Goal: Task Accomplishment & Management: Use online tool/utility

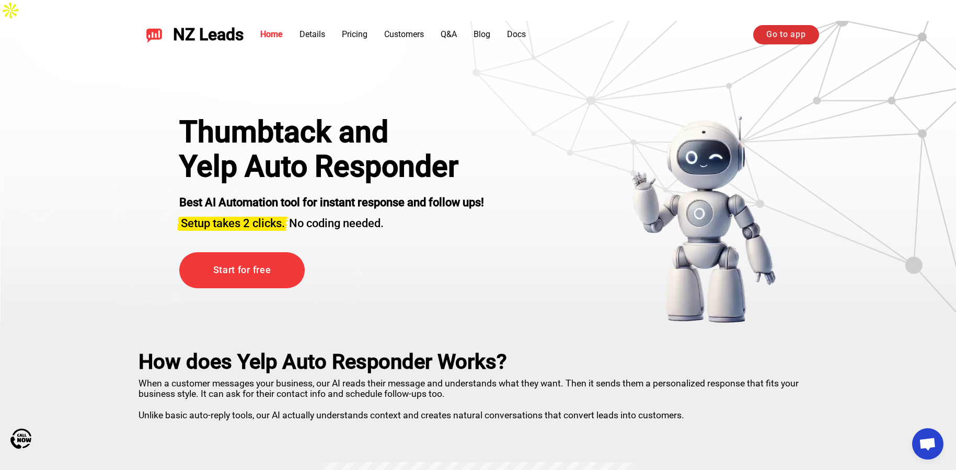
click at [768, 36] on link "Go to app" at bounding box center [785, 34] width 65 height 19
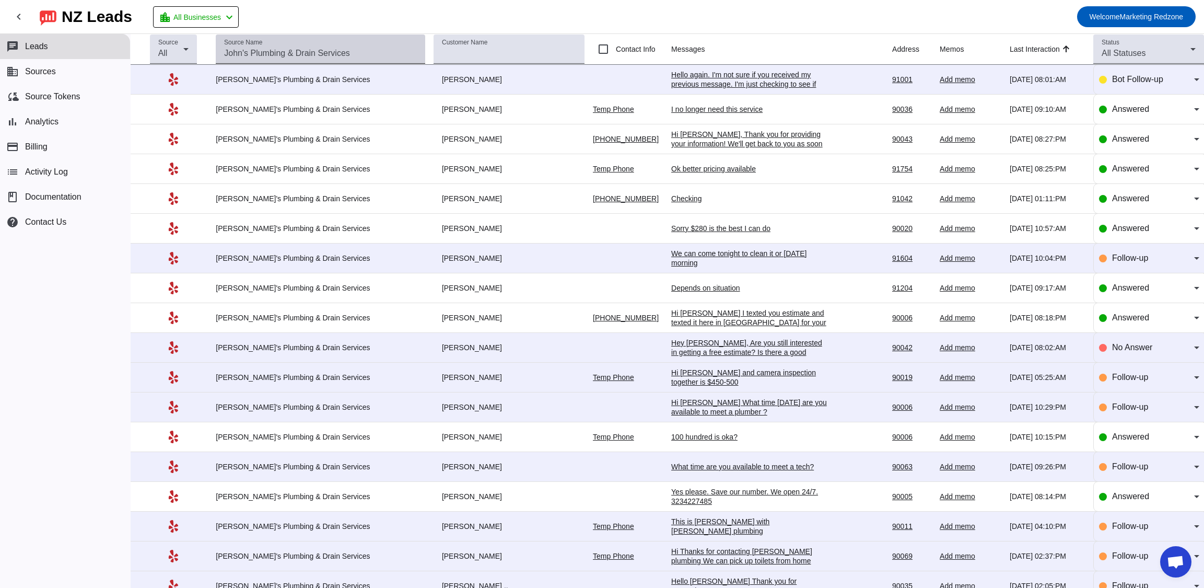
click at [258, 53] on input "Source Name" at bounding box center [320, 53] width 193 height 13
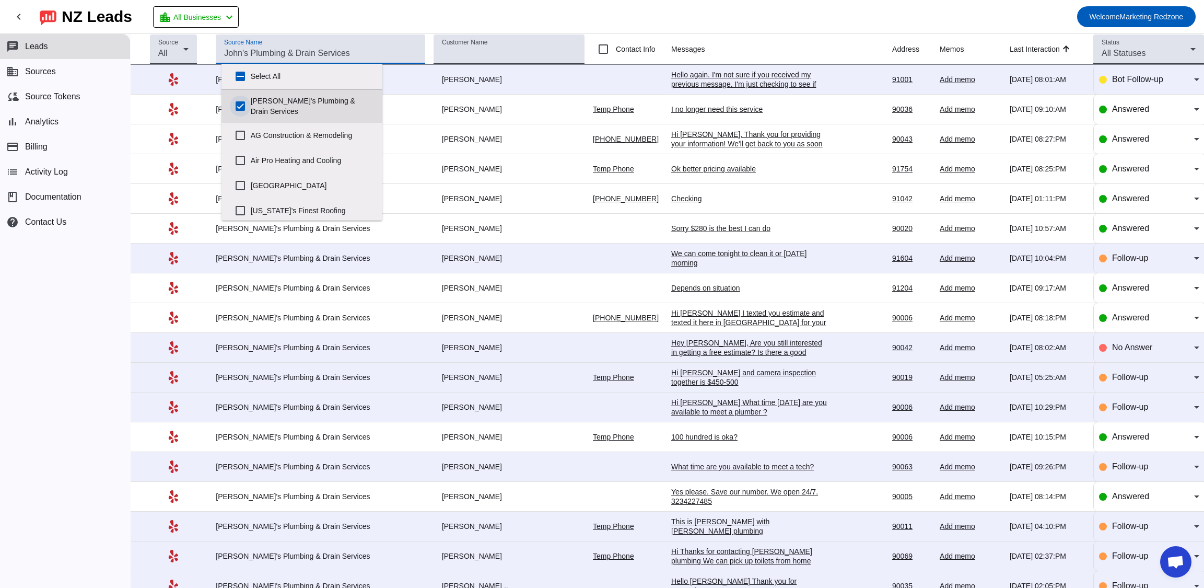
click at [238, 100] on input "John's Plumbing & Drain Services" at bounding box center [240, 106] width 21 height 21
checkbox input "false"
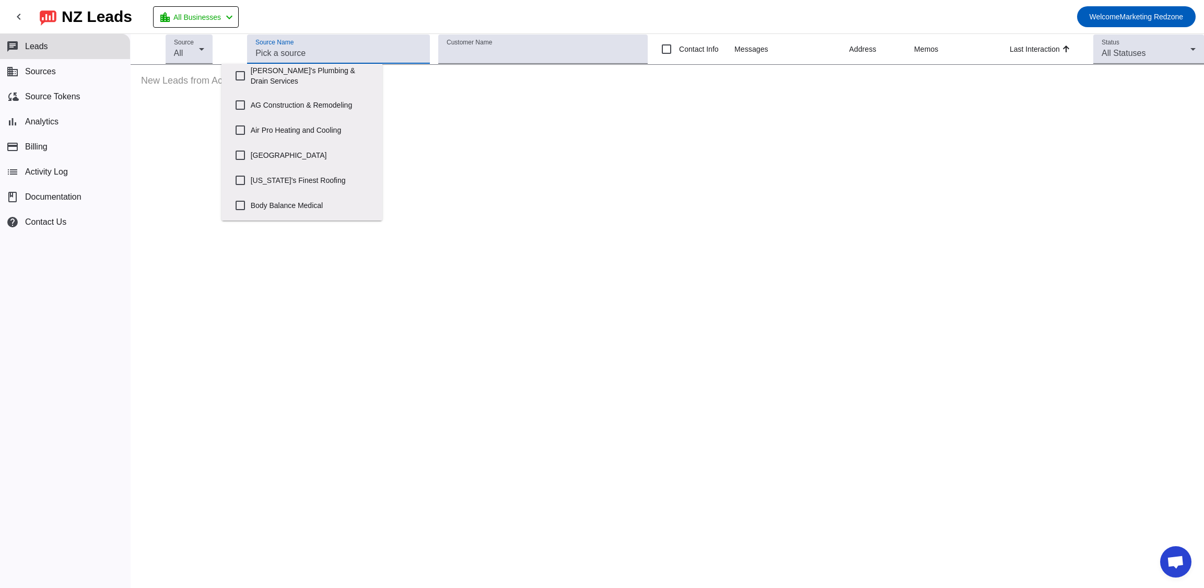
scroll to position [27, 0]
click at [317, 134] on label "Air Pro Heating and Cooling" at bounding box center [312, 133] width 123 height 23
click at [251, 134] on input "Air Pro Heating and Cooling" at bounding box center [240, 133] width 21 height 21
checkbox input "true"
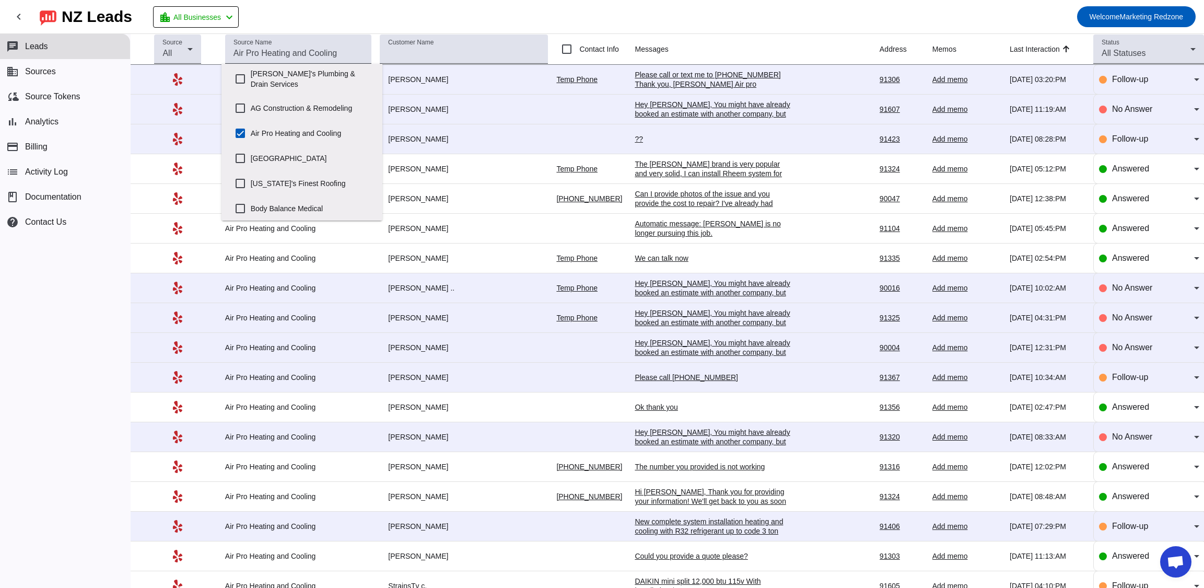
click at [594, 7] on mat-toolbar-row "chevron_left NZ Leads location_city All Businesses chevron_left Welcome Marketi…" at bounding box center [602, 16] width 1204 height 33
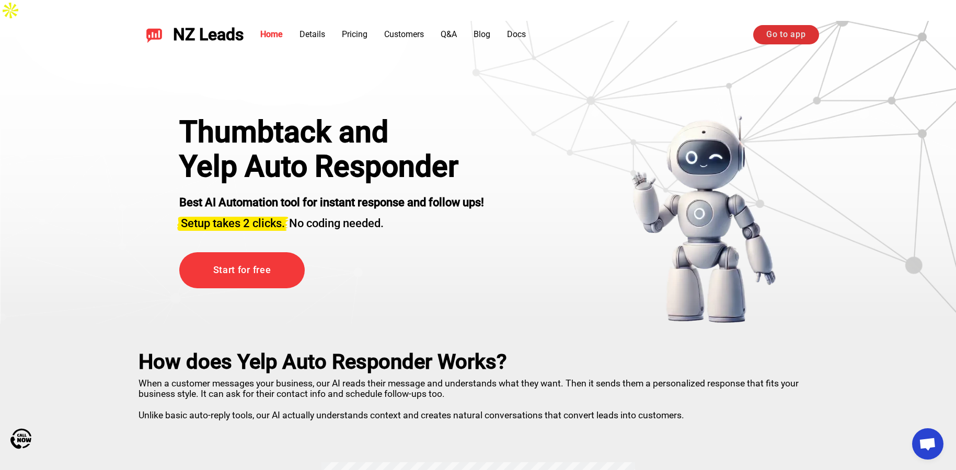
click at [786, 33] on link "Go to app" at bounding box center [785, 34] width 65 height 19
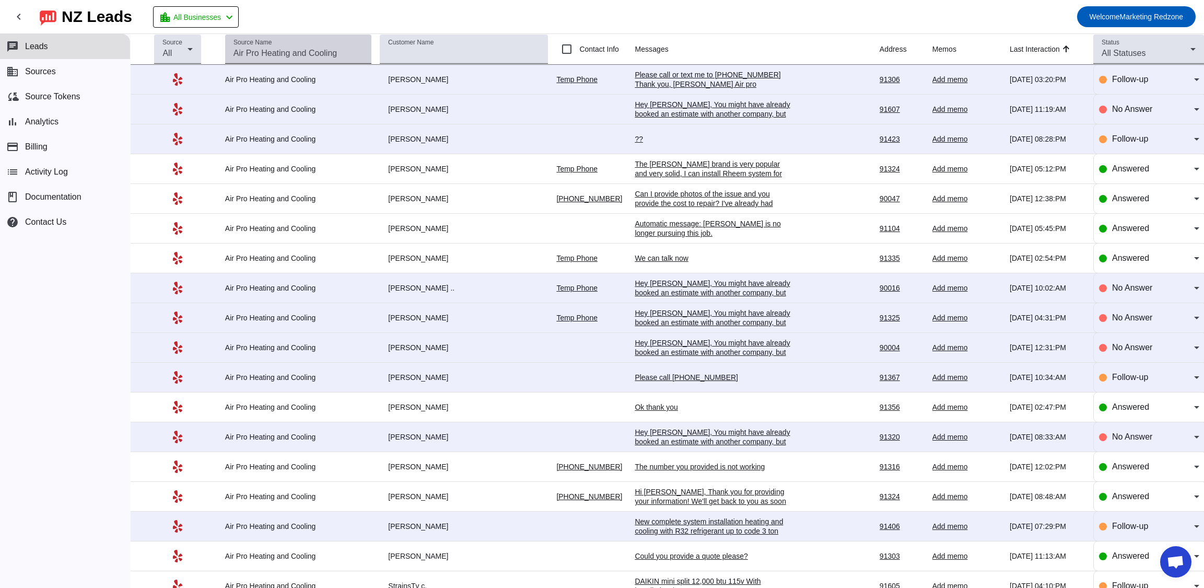
click at [259, 41] on mat-label "Source Name" at bounding box center [253, 42] width 38 height 7
click at [259, 47] on input "Source Name" at bounding box center [299, 53] width 130 height 13
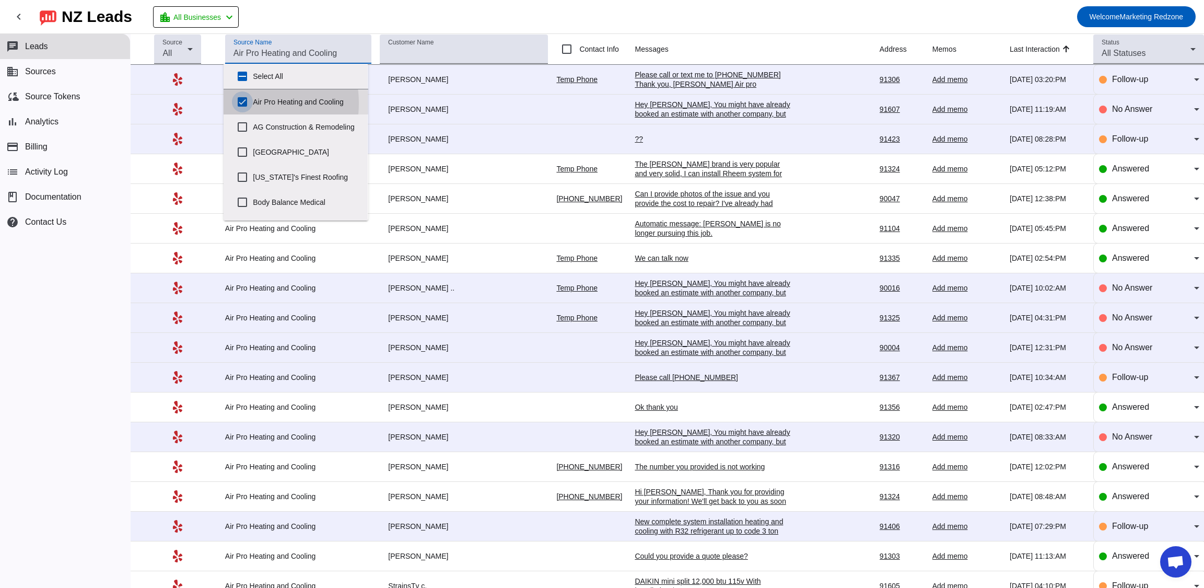
click at [244, 103] on input "Air Pro Heating and Cooling" at bounding box center [242, 101] width 21 height 21
checkbox input "false"
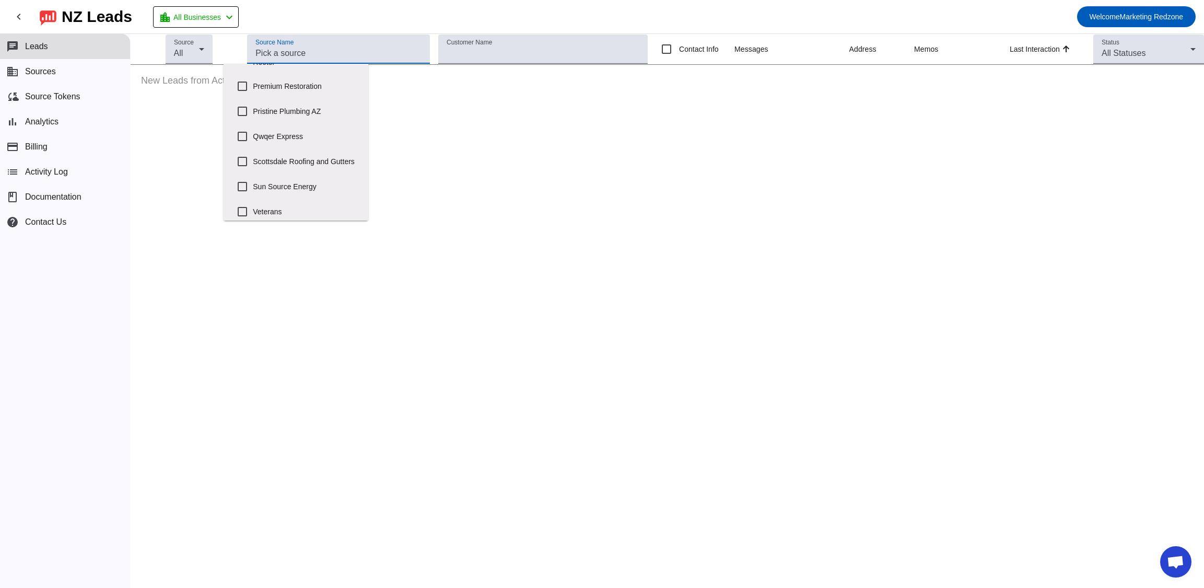
scroll to position [523, 0]
click at [283, 159] on label "Scottsdale Roofing and Gutters" at bounding box center [306, 157] width 107 height 23
click at [253, 159] on input "Scottsdale Roofing and Gutters" at bounding box center [242, 157] width 21 height 21
checkbox input "true"
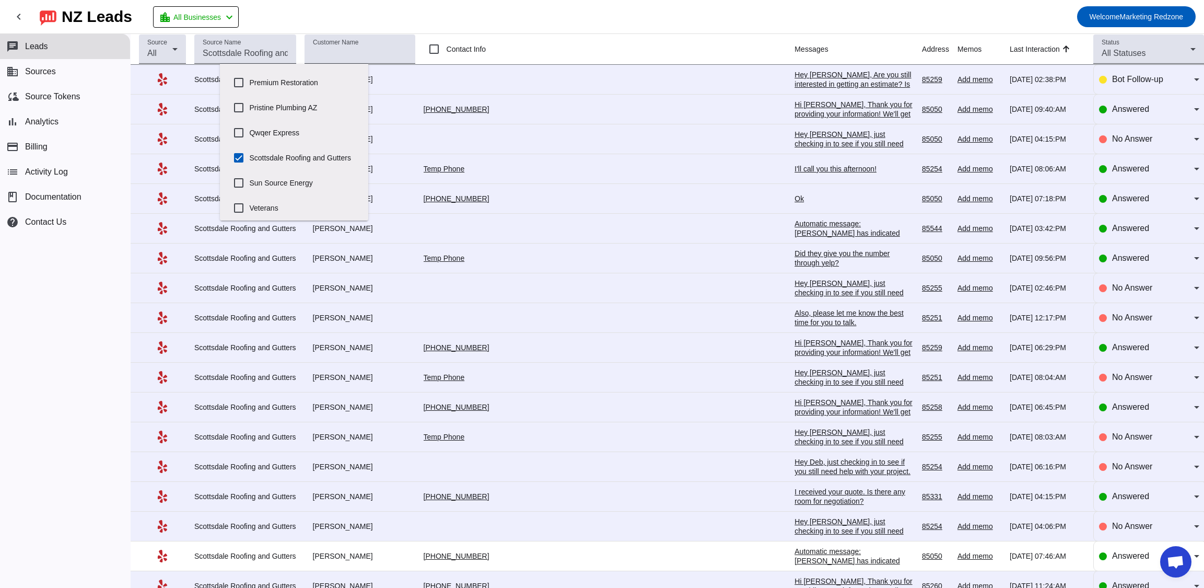
click at [686, 14] on mat-toolbar-row "chevron_left NZ Leads location_city All Businesses chevron_left Welcome Marketi…" at bounding box center [602, 16] width 1204 height 33
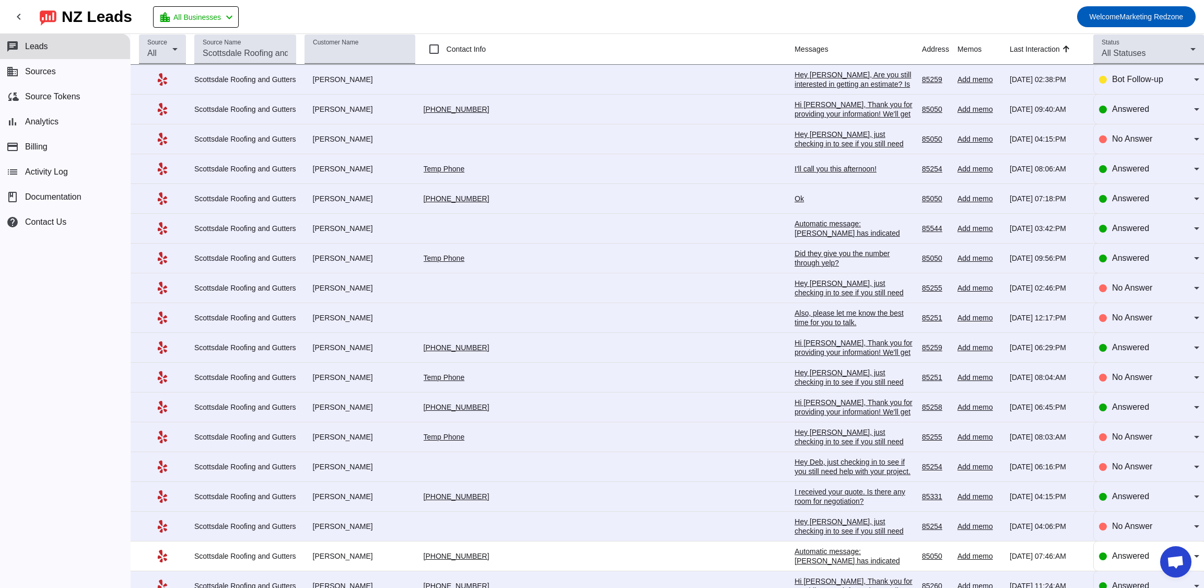
click at [795, 113] on div "Hi Nagraj, Thank you for providing your information! We'll get back to you as s…" at bounding box center [854, 123] width 119 height 47
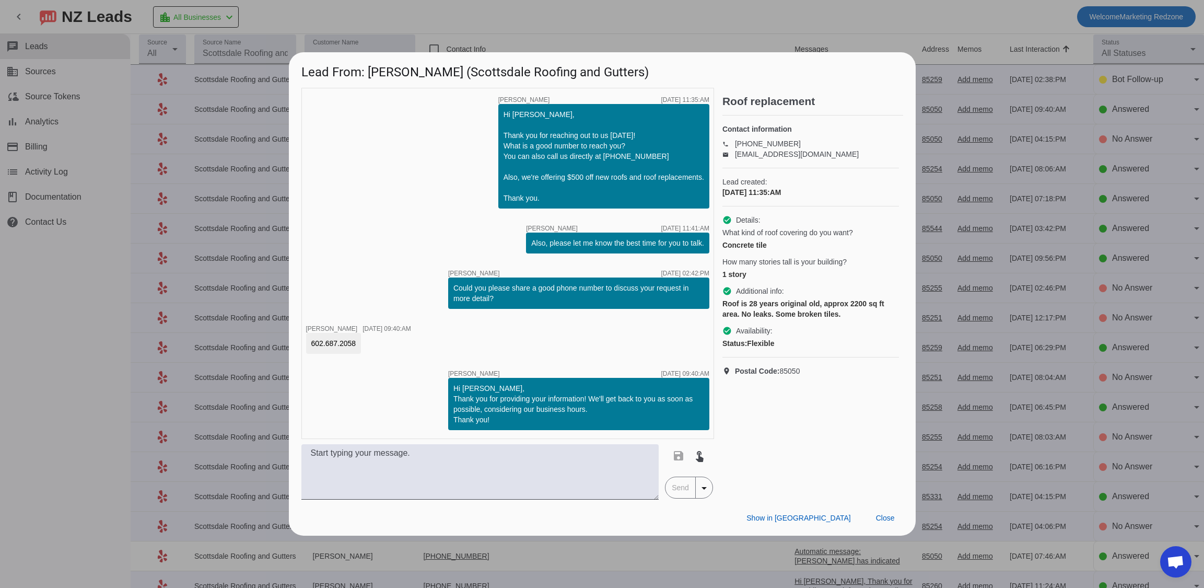
scroll to position [0, 0]
click at [879, 516] on span "Close" at bounding box center [885, 518] width 19 height 8
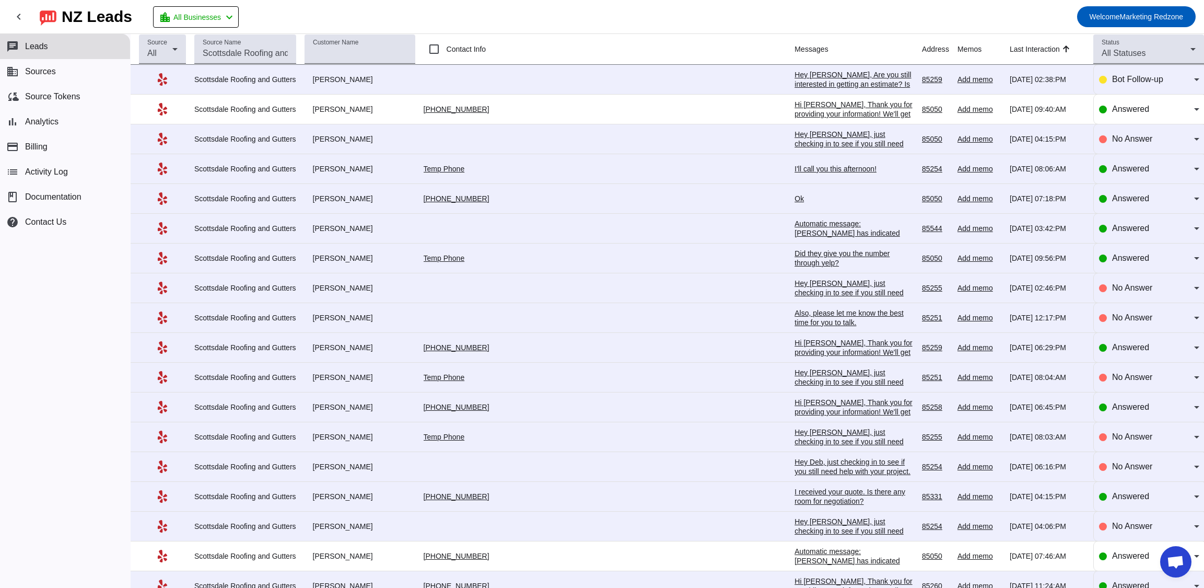
click at [795, 164] on div "I'll call you this afternoon!" at bounding box center [854, 168] width 119 height 9
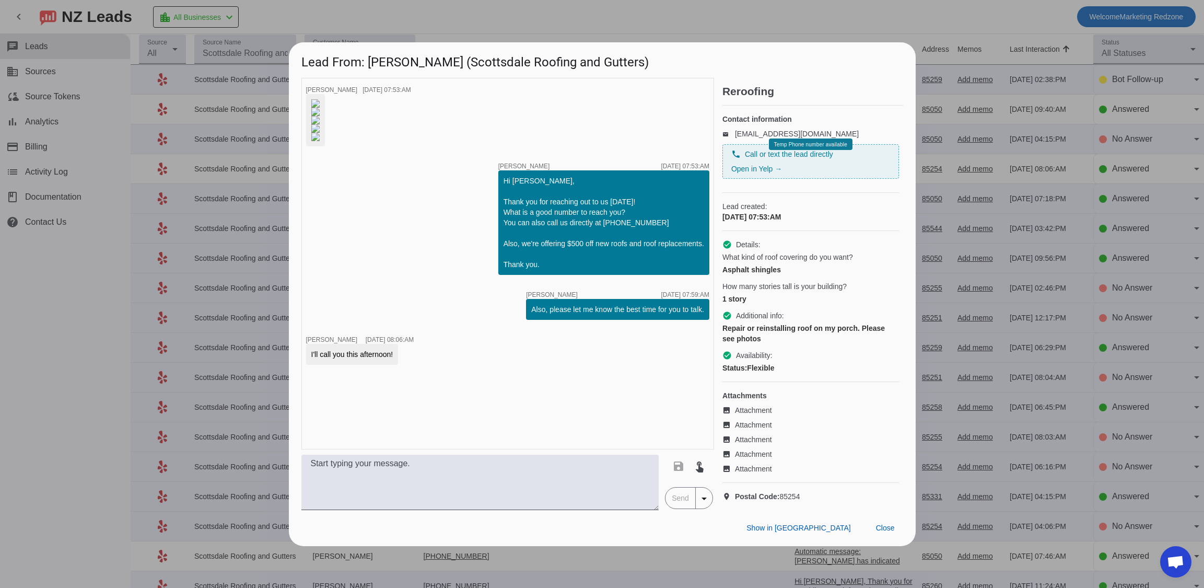
scroll to position [101, 0]
click at [892, 532] on span "Close" at bounding box center [885, 528] width 19 height 8
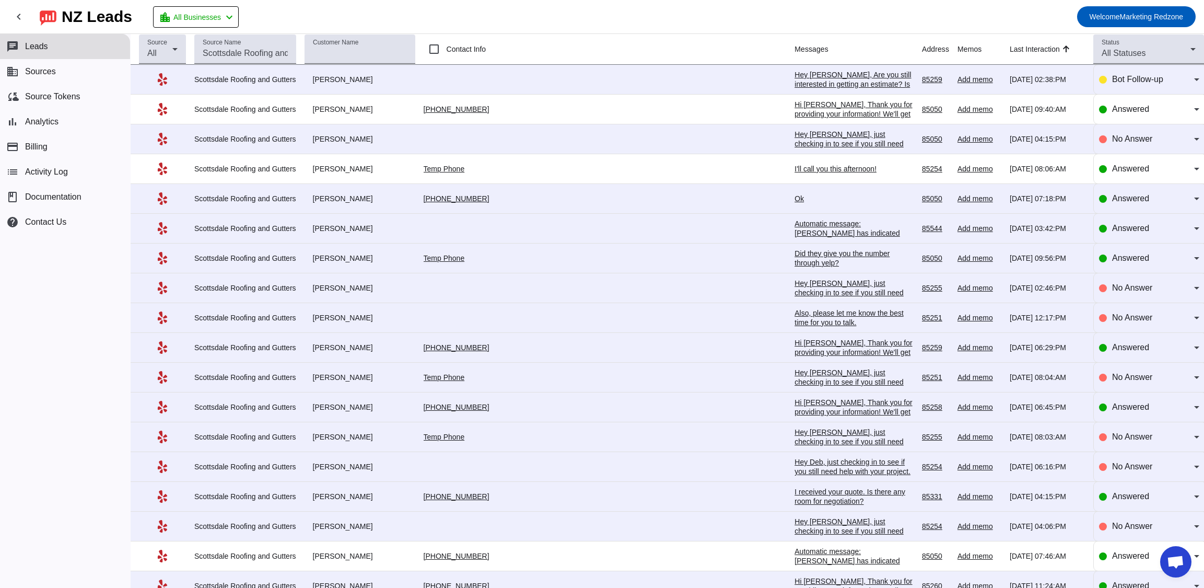
click at [795, 201] on div "Ok" at bounding box center [854, 198] width 119 height 9
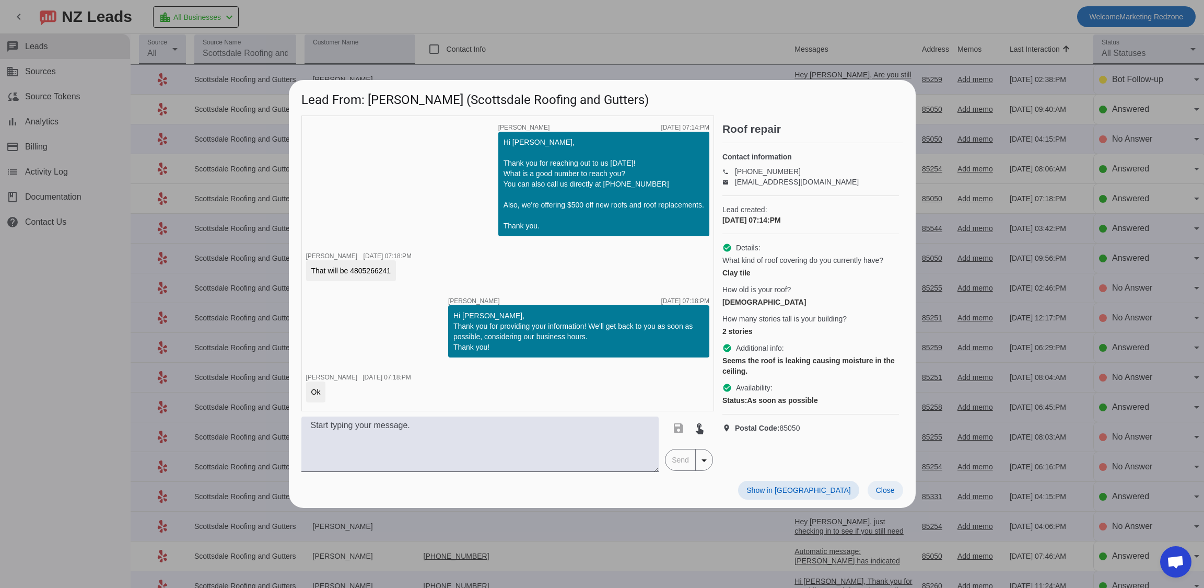
click at [886, 487] on span "Close" at bounding box center [885, 490] width 19 height 8
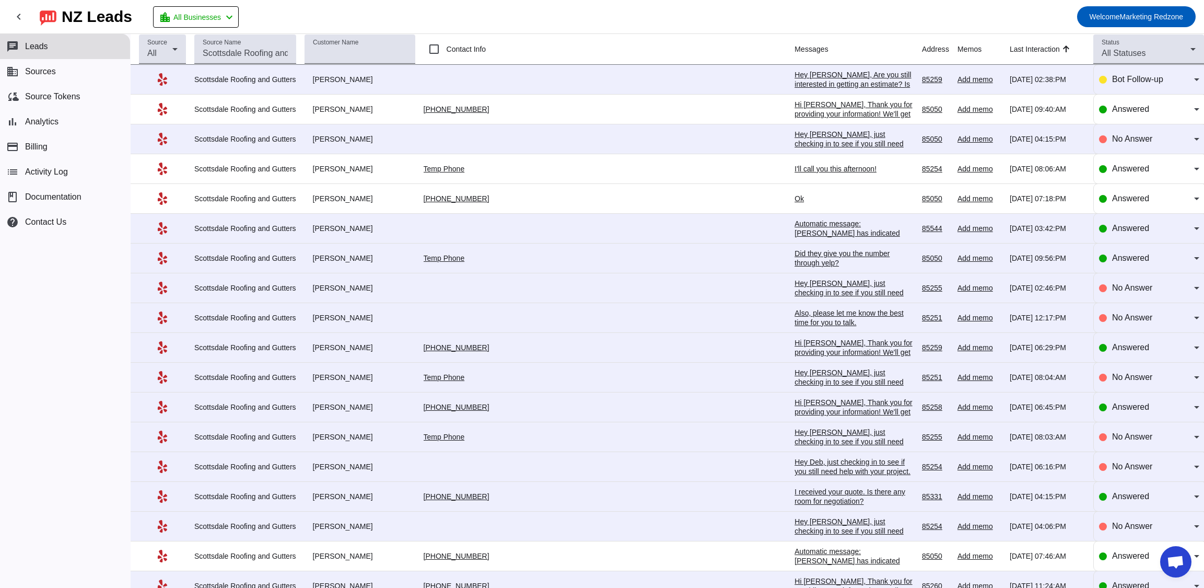
click at [795, 168] on div "I'll call you this afternoon!" at bounding box center [854, 168] width 119 height 9
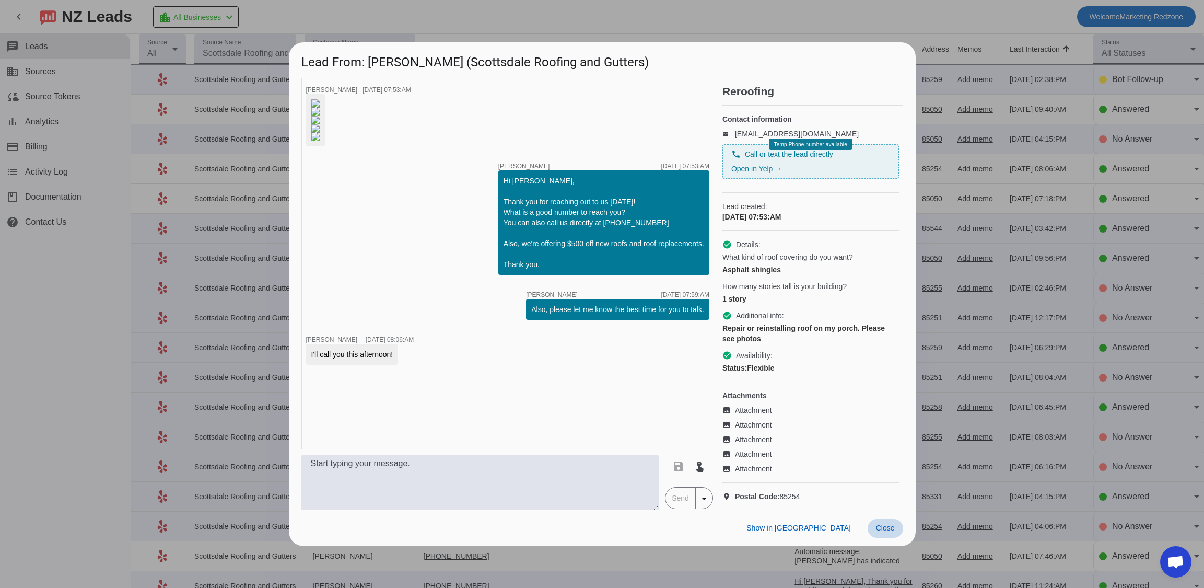
click at [896, 538] on span at bounding box center [886, 528] width 36 height 19
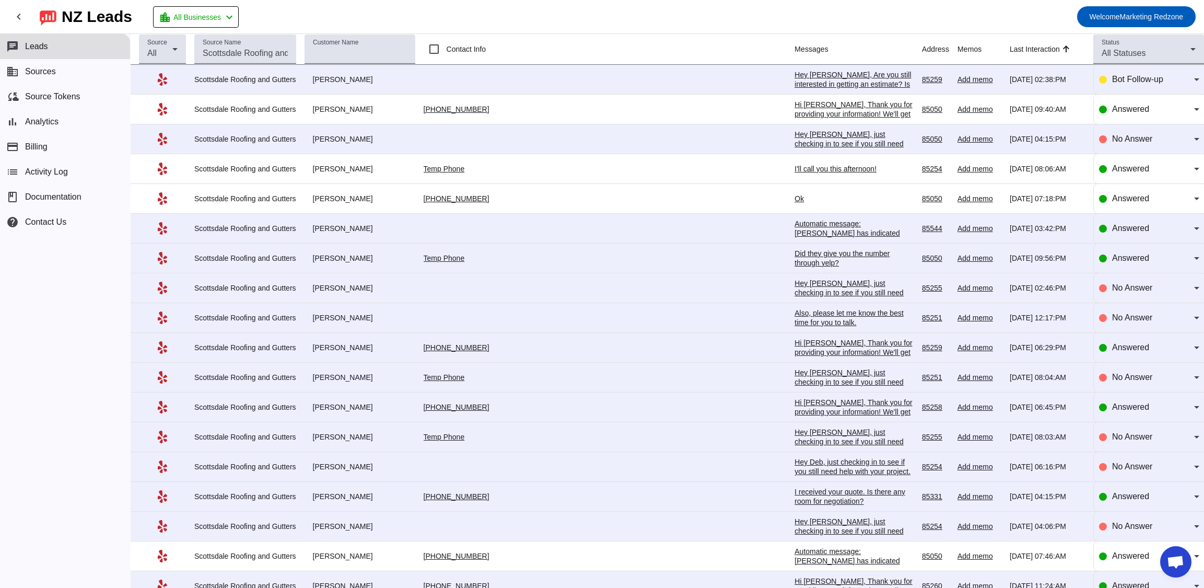
click at [795, 260] on div "Did they give you the number through yelp?" at bounding box center [854, 258] width 119 height 19
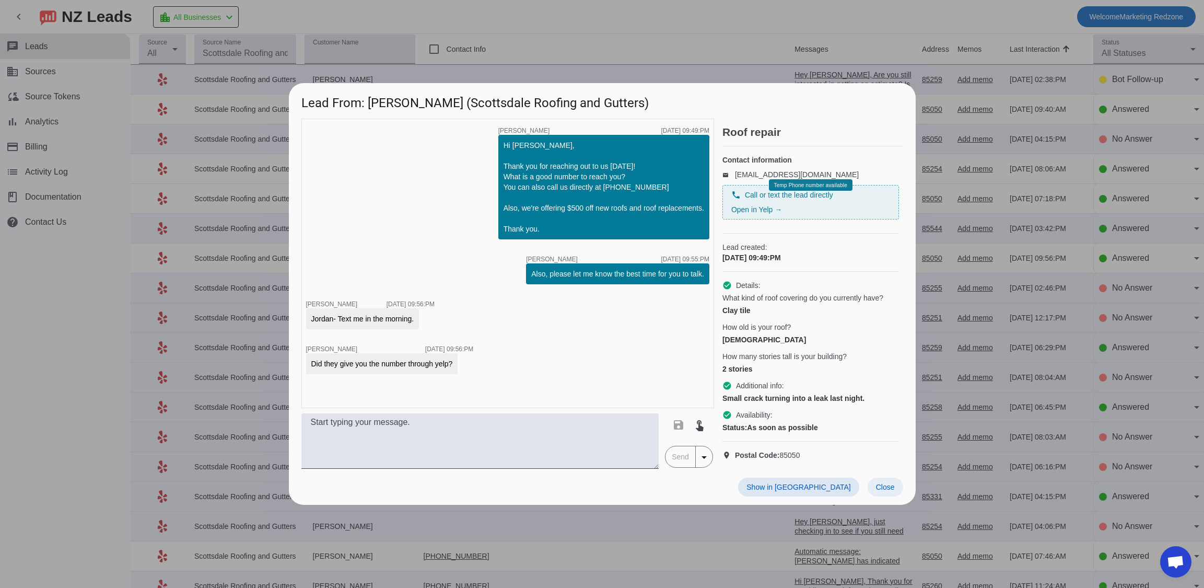
click at [893, 491] on span "Close" at bounding box center [885, 487] width 19 height 8
